Goal: Check status

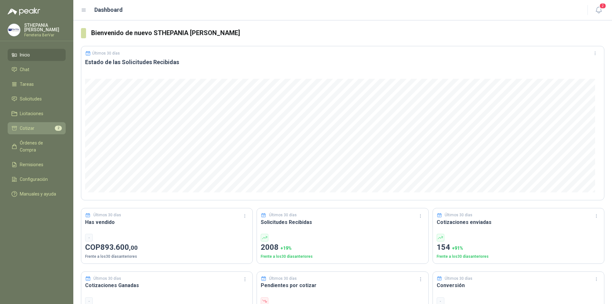
click at [41, 125] on li "Cotizar 2" at bounding box center [36, 128] width 50 height 7
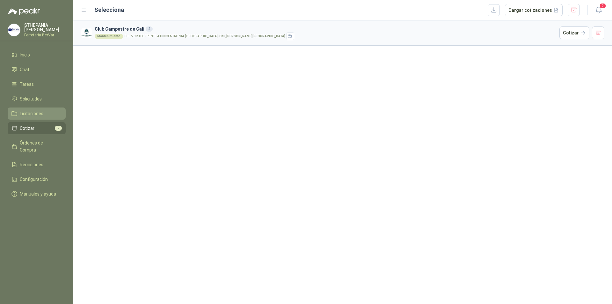
click at [54, 111] on li "Licitaciones" at bounding box center [36, 113] width 50 height 7
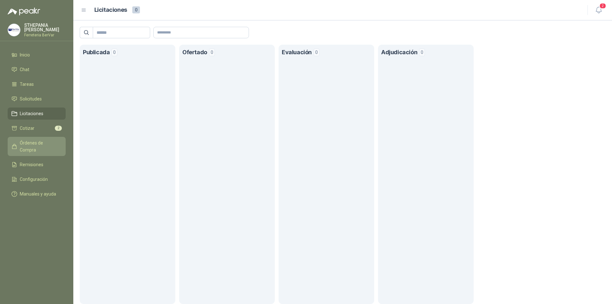
click at [41, 143] on span "Órdenes de Compra" at bounding box center [40, 146] width 40 height 14
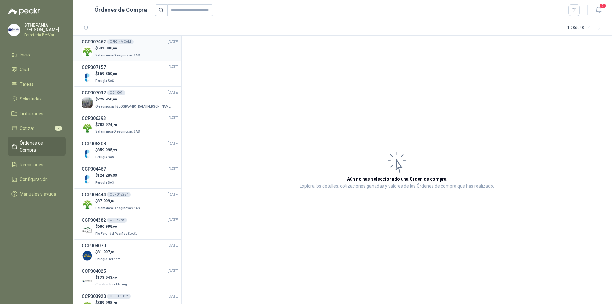
click at [136, 49] on p "$ 531.880 ,00" at bounding box center [118, 48] width 46 height 6
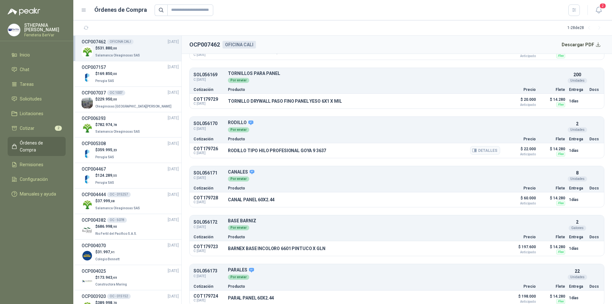
scroll to position [108, 0]
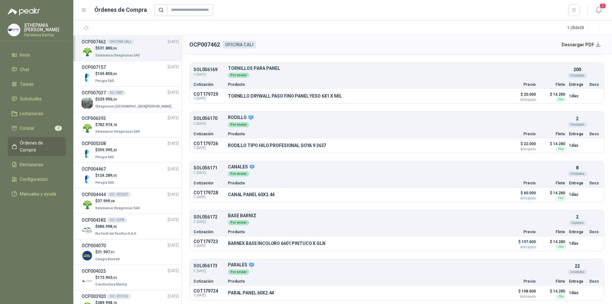
click at [254, 228] on div "Cotización Producto Precio Flete Entrega Docs" at bounding box center [397, 231] width 415 height 8
click at [198, 229] on div "Cotización Producto Precio Flete Entrega Docs" at bounding box center [397, 231] width 415 height 8
click at [576, 221] on div "Galones" at bounding box center [578, 222] width 18 height 5
click at [533, 233] on div "Cotización Producto Precio Flete Entrega Docs" at bounding box center [397, 231] width 415 height 8
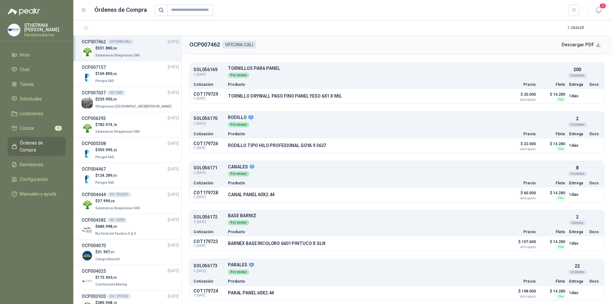
click at [503, 229] on div "Cotización Producto Precio Flete Entrega Docs" at bounding box center [397, 231] width 415 height 8
click at [225, 220] on div "SOL056172 C: [DATE] BASE BARNIZ Detalles Por enviar 2 Galones" at bounding box center [397, 219] width 415 height 16
click at [241, 215] on p "BASE BARNIZ" at bounding box center [396, 215] width 337 height 5
click at [211, 215] on p "SOL056172" at bounding box center [209, 217] width 31 height 5
click at [283, 215] on p "BASE BARNIZ" at bounding box center [396, 215] width 337 height 5
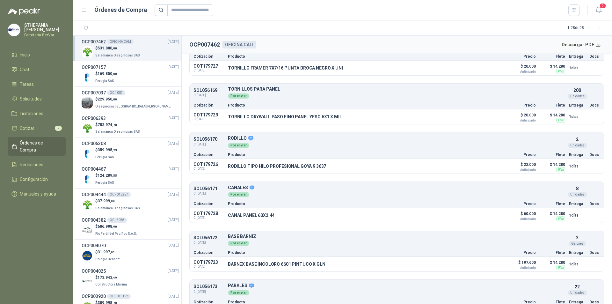
scroll to position [76, 0]
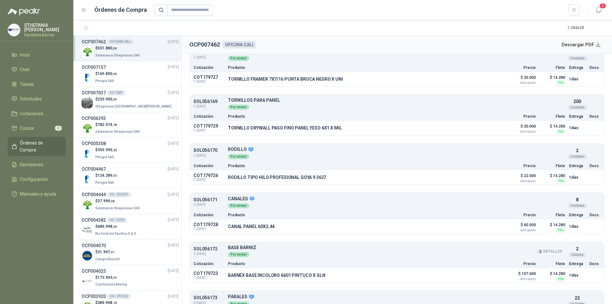
click at [546, 253] on button "Detalles" at bounding box center [550, 251] width 30 height 9
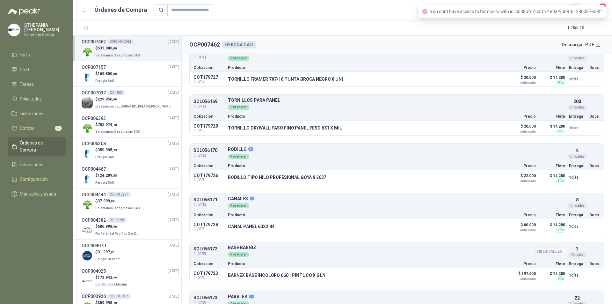
click at [543, 250] on button "Detalles" at bounding box center [550, 251] width 30 height 9
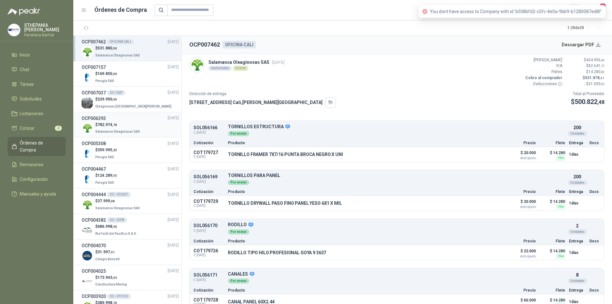
scroll to position [0, 0]
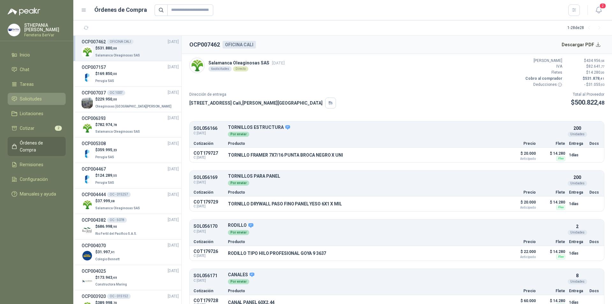
click at [45, 96] on li "Solicitudes" at bounding box center [36, 98] width 50 height 7
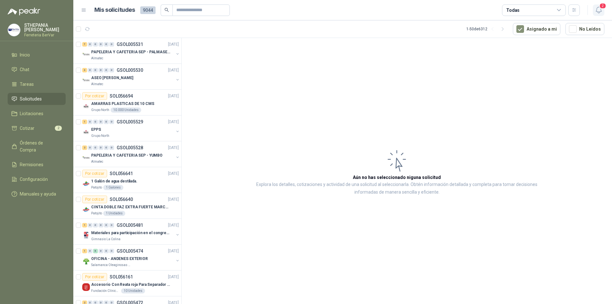
click at [598, 8] on icon "button" at bounding box center [599, 10] width 8 height 8
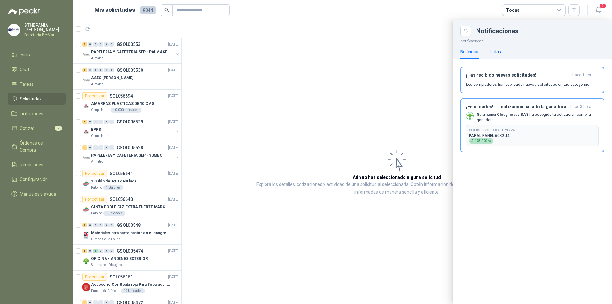
click at [499, 53] on div "Todas" at bounding box center [495, 51] width 12 height 7
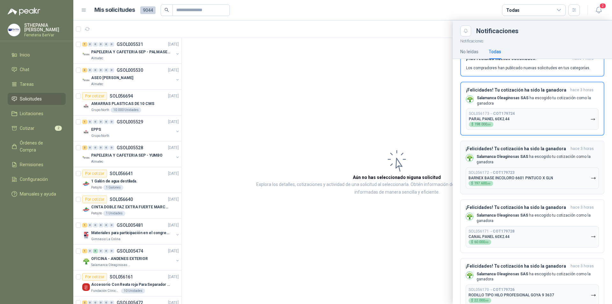
scroll to position [32, 0]
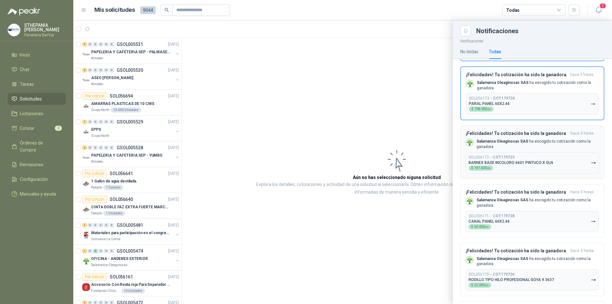
click at [563, 157] on button "SOL056172 → COT179723 BARNEX BASE INCOLORO 6601 PINTUCO X GLN $ 197.600 ,00" at bounding box center [532, 162] width 133 height 21
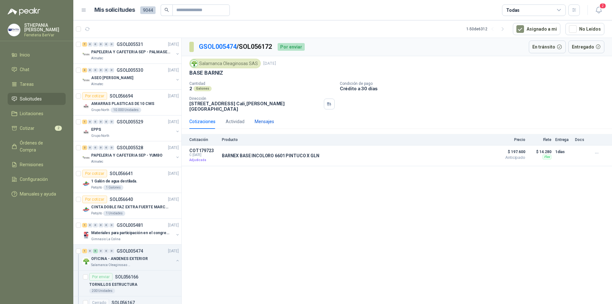
click at [263, 118] on div "Mensajes" at bounding box center [264, 121] width 19 height 7
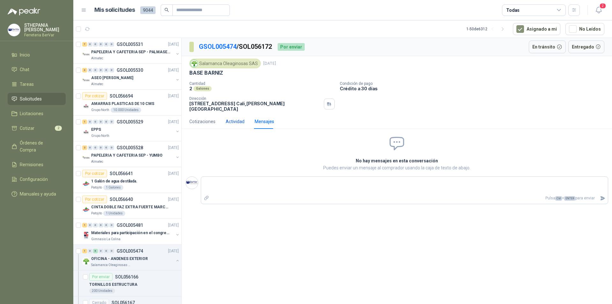
click at [233, 118] on div "Actividad" at bounding box center [235, 121] width 19 height 7
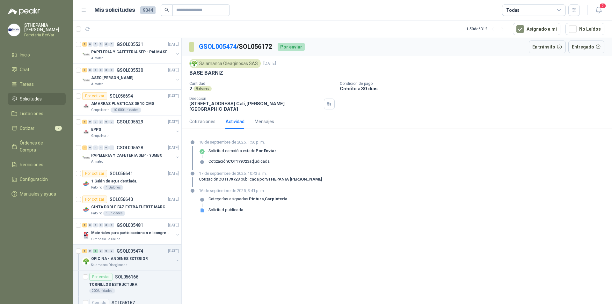
click at [199, 89] on div "Galones" at bounding box center [203, 88] width 18 height 5
click at [233, 65] on div "Salamanca Oleaginosas SAS" at bounding box center [224, 64] width 71 height 10
click at [209, 118] on div "Cotizaciones" at bounding box center [202, 121] width 26 height 7
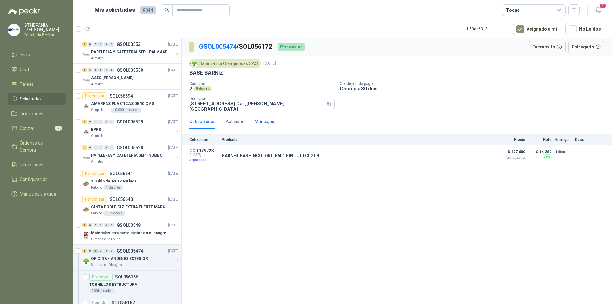
click at [260, 118] on div "Mensajes" at bounding box center [264, 121] width 19 height 7
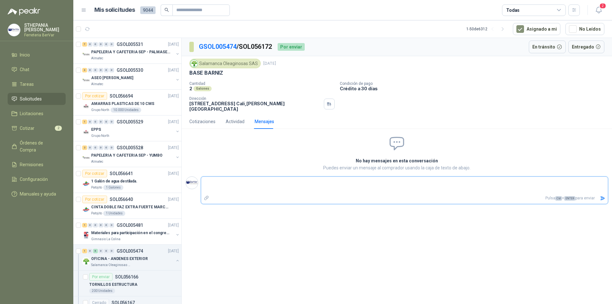
click at [329, 187] on textarea at bounding box center [404, 185] width 407 height 15
